Goal: Transaction & Acquisition: Purchase product/service

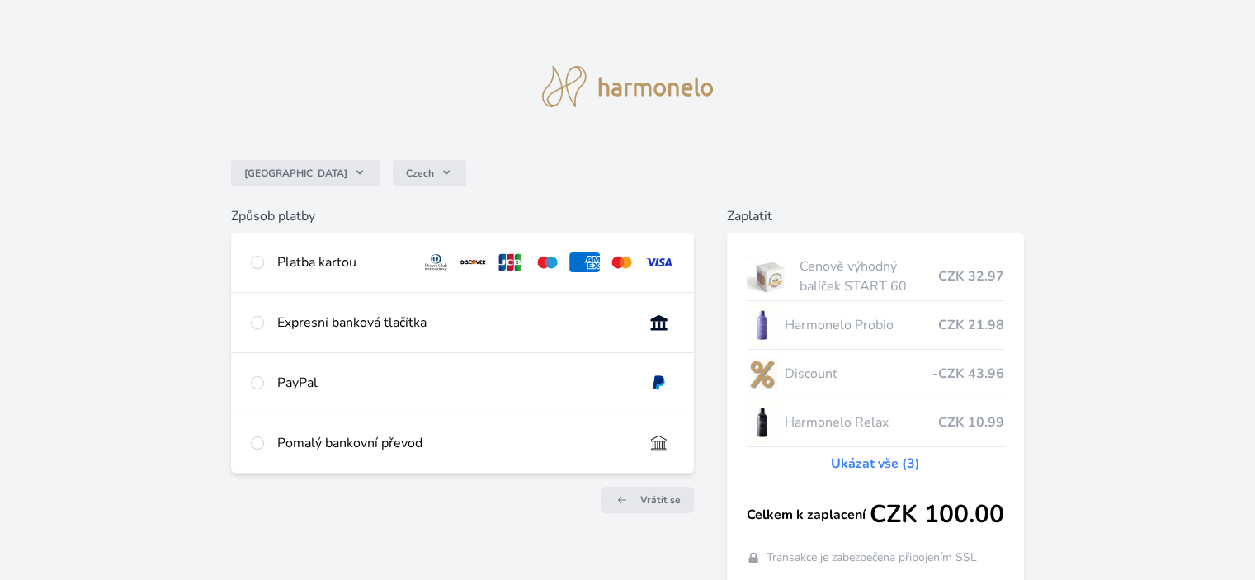
click at [256, 269] on div at bounding box center [257, 262] width 13 height 20
radio input "true"
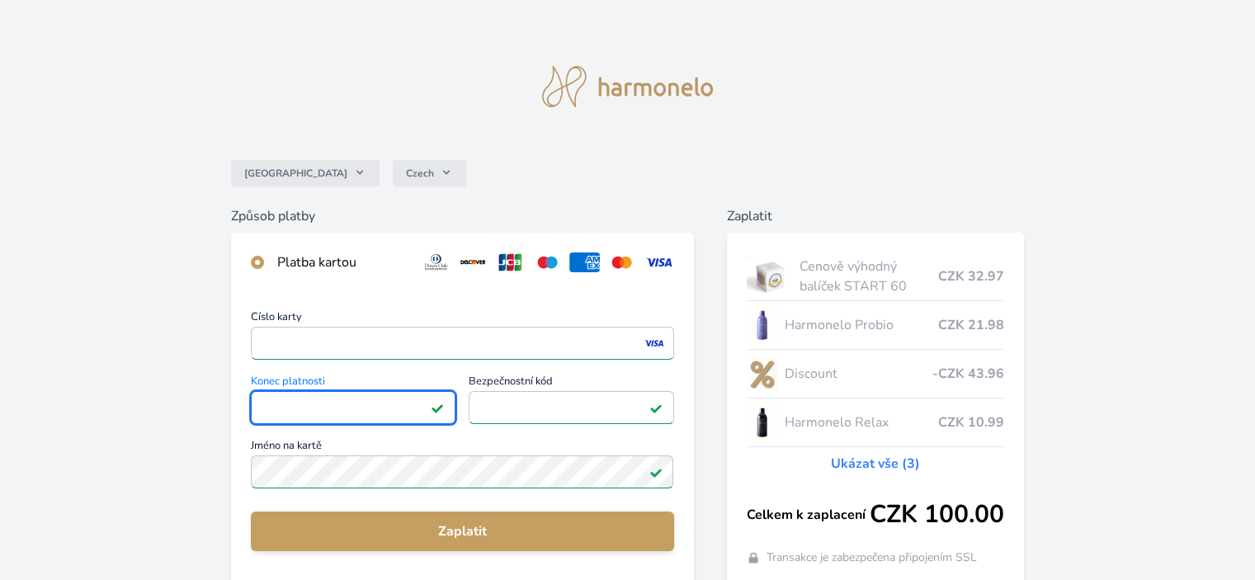
scroll to position [247, 0]
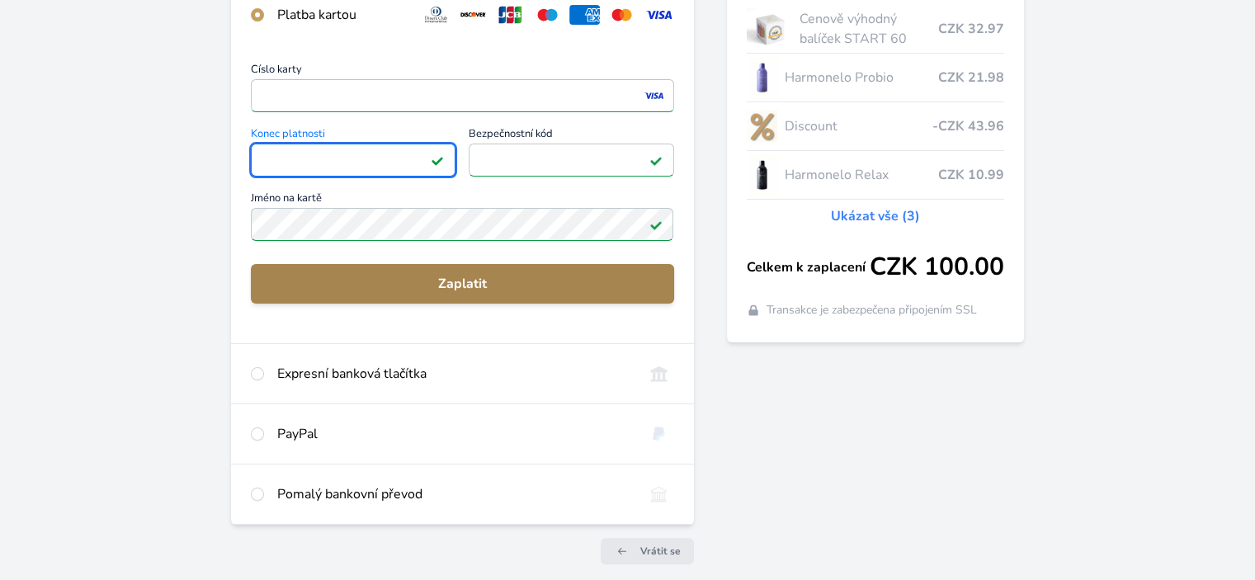
click at [497, 280] on span "Zaplatit" at bounding box center [462, 284] width 396 height 20
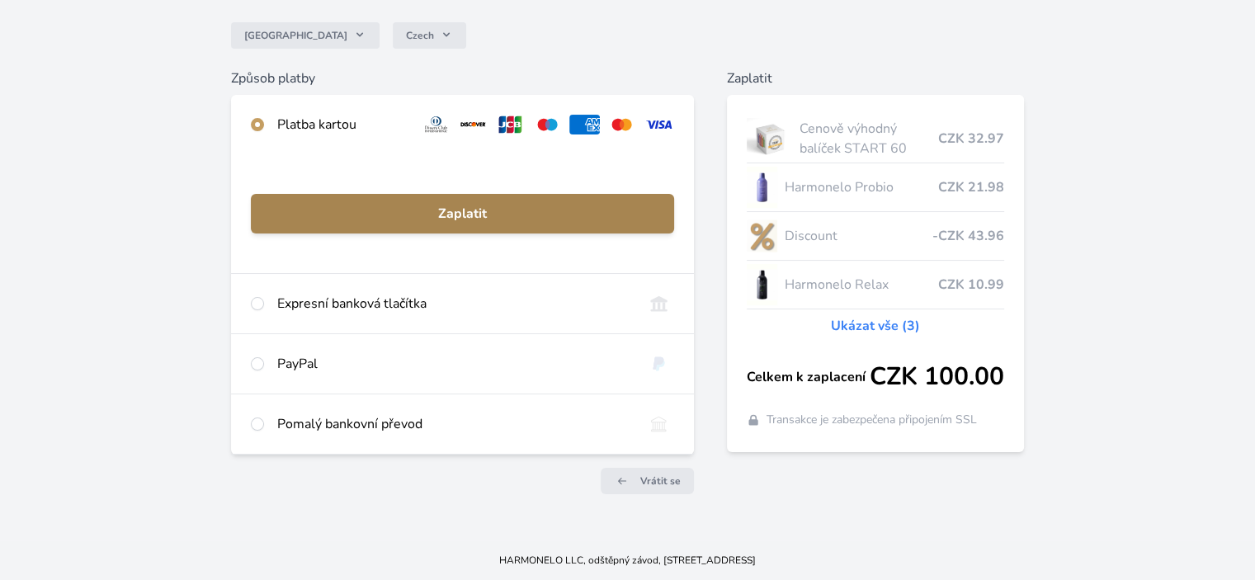
scroll to position [137, 0]
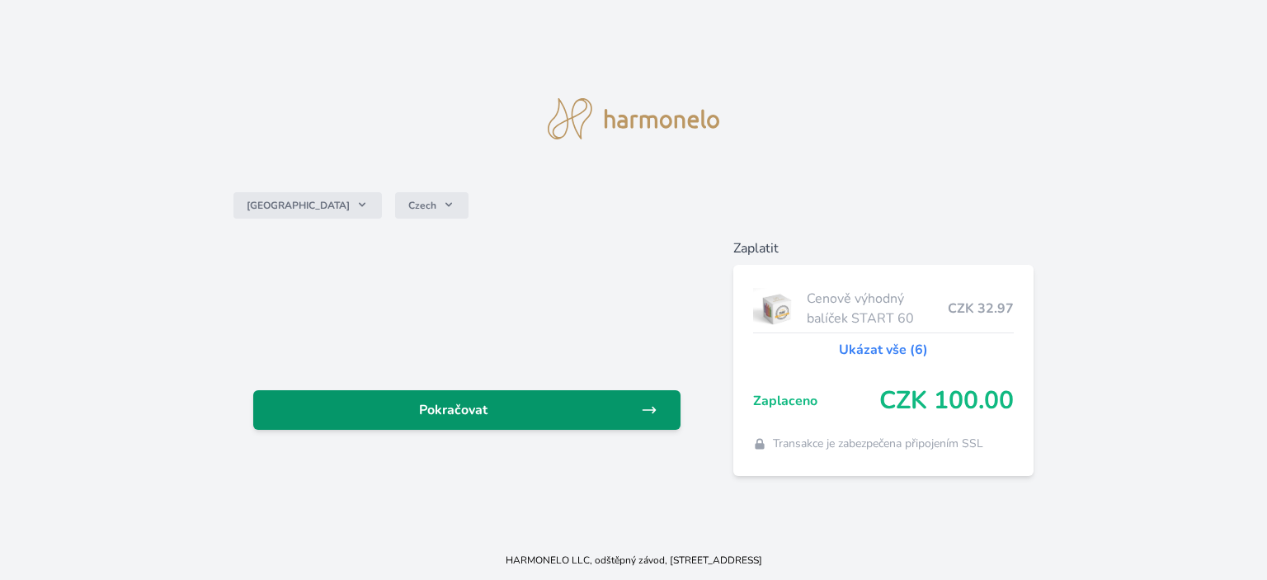
click at [469, 411] on span "Pokračovat" at bounding box center [453, 410] width 374 height 20
